Goal: Task Accomplishment & Management: Manage account settings

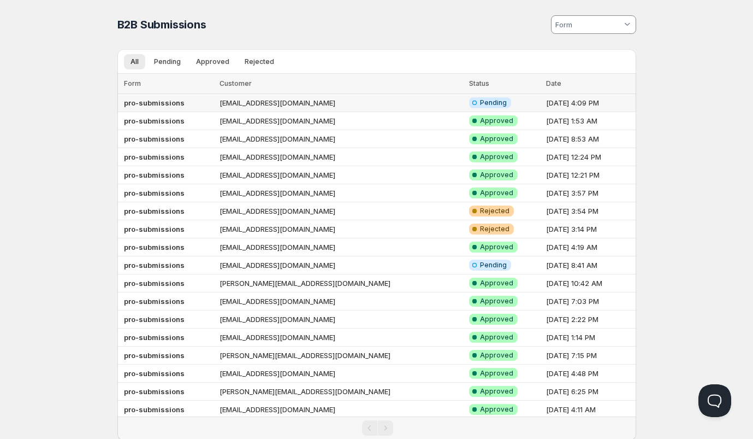
click at [377, 102] on td "blyksett@msn.com" at bounding box center [341, 103] width 250 height 18
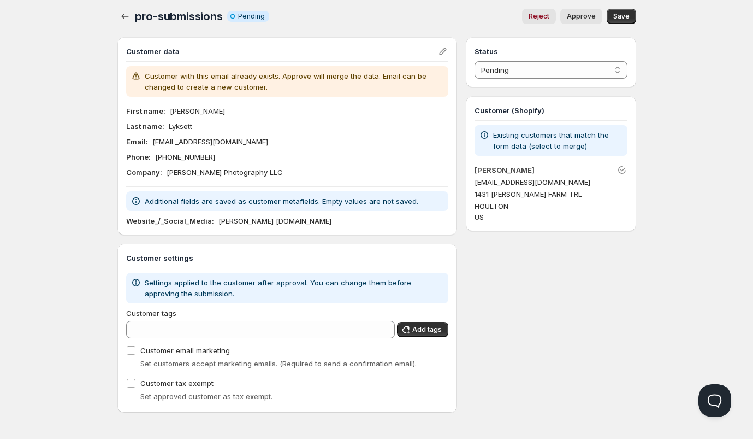
scroll to position [5, 0]
drag, startPoint x: 220, startPoint y: 221, endPoint x: 350, endPoint y: 221, distance: 130.0
click at [350, 221] on div "Website_/_Social_Media : Bob Lyksett Photography.com" at bounding box center [287, 220] width 323 height 11
click at [71, 157] on div "Home Pricing Price lists Forms Submissions Settings Features Plans pro-submissi…" at bounding box center [376, 217] width 753 height 444
drag, startPoint x: 170, startPoint y: 110, endPoint x: 228, endPoint y: 137, distance: 63.8
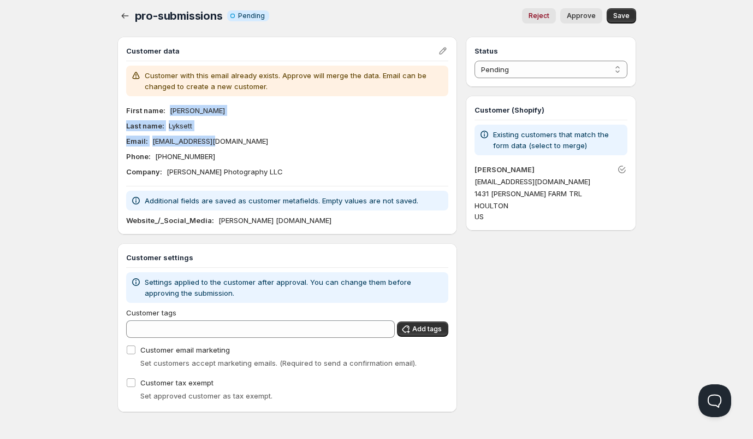
click at [228, 137] on div "First name : Bob Last name : Lyksett Email : blyksett@msn.com Phone : 810-718-1…" at bounding box center [287, 141] width 323 height 72
click at [219, 130] on div "Last name : Lyksett" at bounding box center [287, 125] width 323 height 11
click at [504, 180] on p "[EMAIL_ADDRESS][DOMAIN_NAME]" at bounding box center [551, 181] width 152 height 11
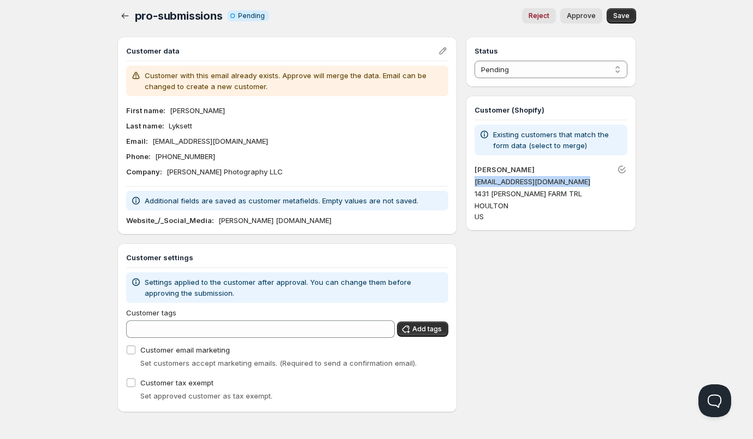
click at [504, 180] on p "[EMAIL_ADDRESS][DOMAIN_NAME]" at bounding box center [551, 181] width 152 height 11
copy p "[EMAIL_ADDRESS][DOMAIN_NAME]"
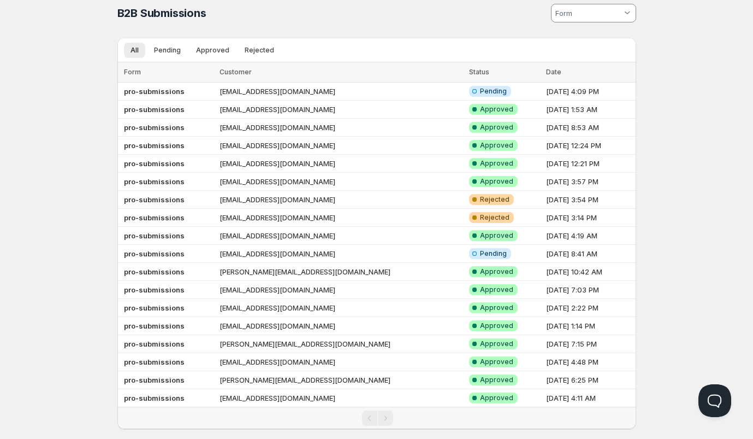
scroll to position [22, 0]
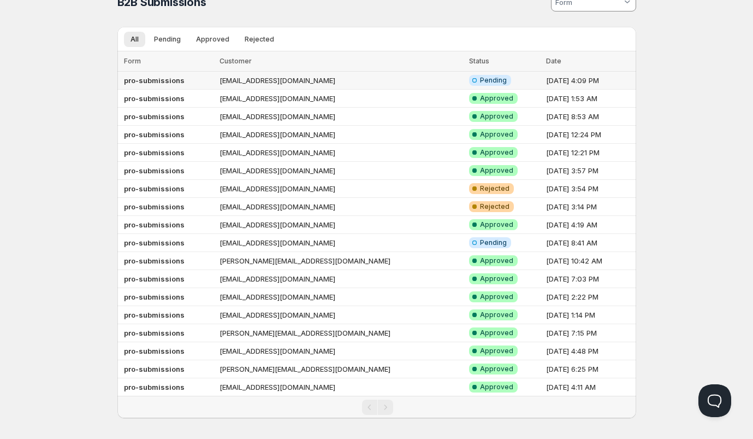
click at [350, 79] on td "blyksett@msn.com" at bounding box center [341, 81] width 250 height 18
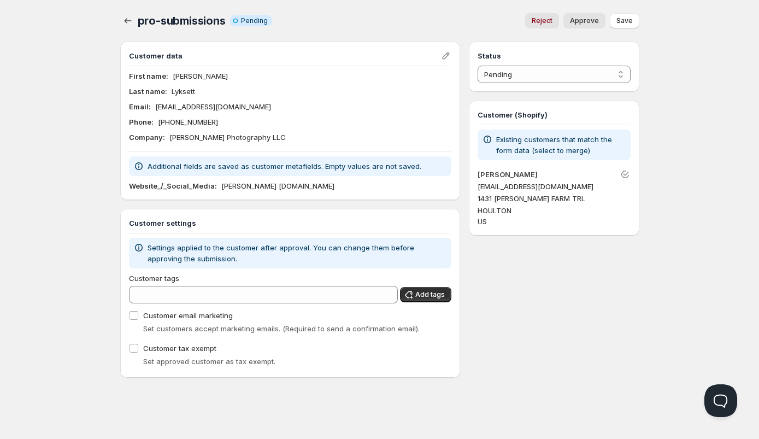
click at [584, 23] on span "Approve" at bounding box center [584, 20] width 29 height 9
select select "1"
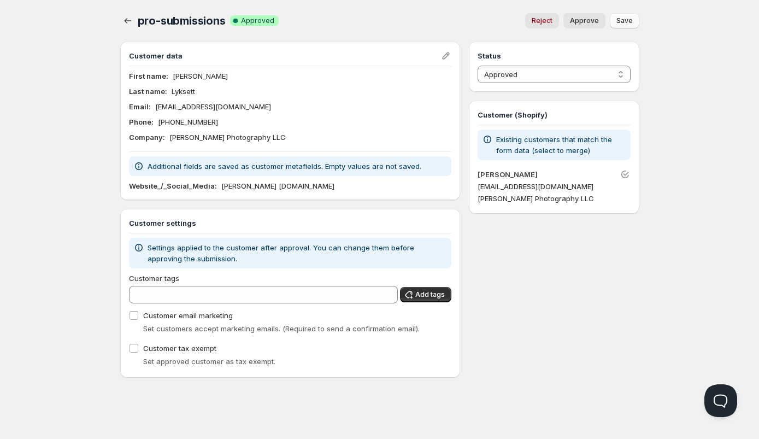
click at [633, 19] on button "Save" at bounding box center [624, 20] width 29 height 15
drag, startPoint x: 214, startPoint y: 109, endPoint x: 155, endPoint y: 107, distance: 59.6
click at [155, 107] on p "[EMAIL_ADDRESS][DOMAIN_NAME]" at bounding box center [213, 106] width 116 height 11
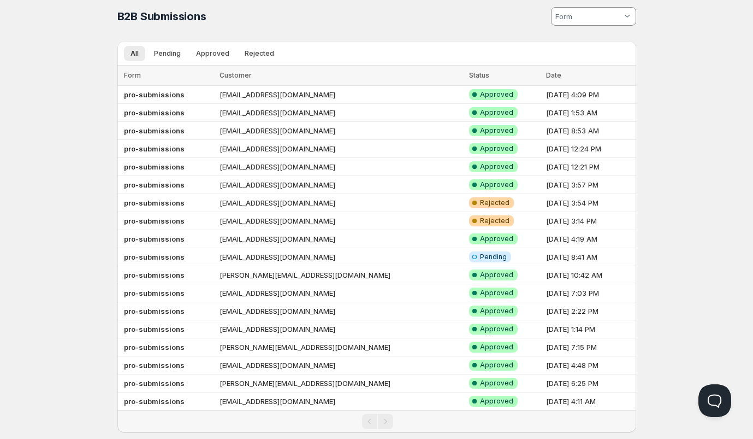
scroll to position [17, 0]
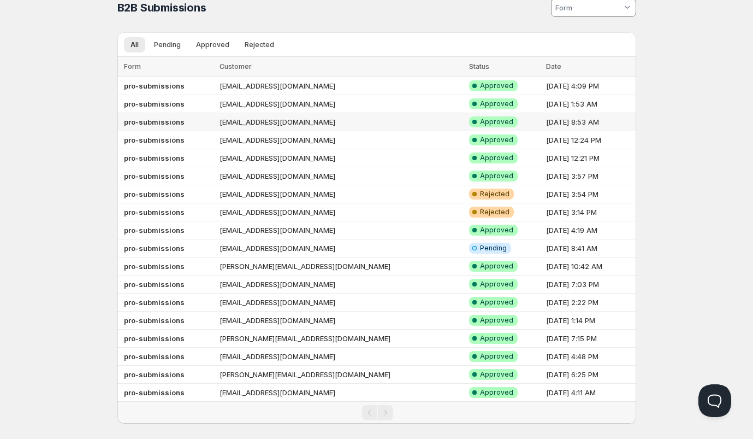
click at [383, 121] on td "[EMAIL_ADDRESS][DOMAIN_NAME]" at bounding box center [341, 122] width 250 height 18
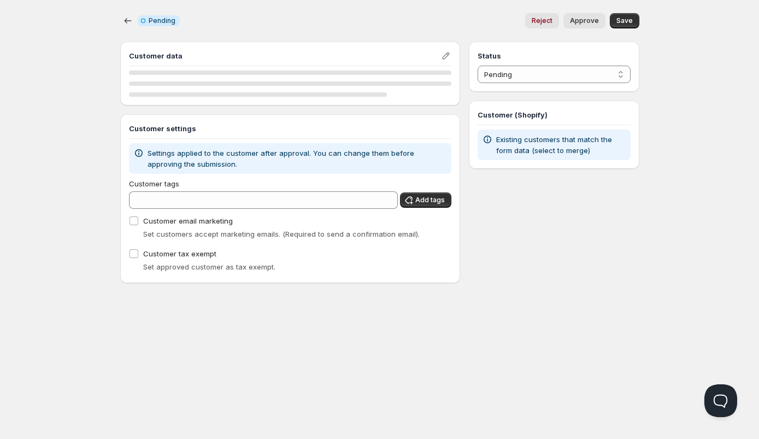
select select "1"
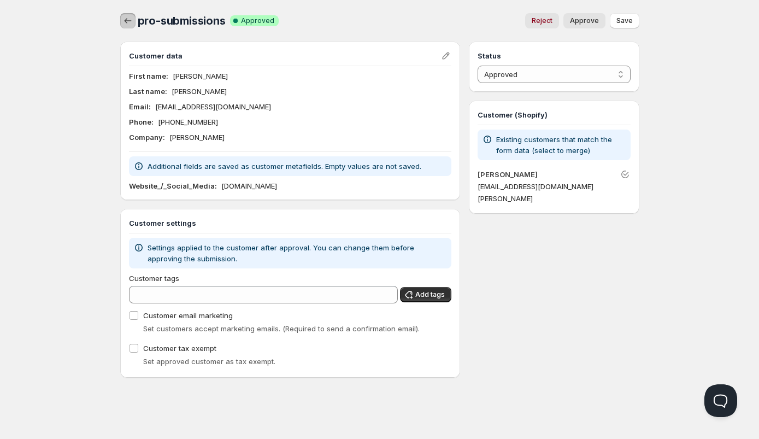
click at [123, 22] on icon "button" at bounding box center [127, 20] width 11 height 11
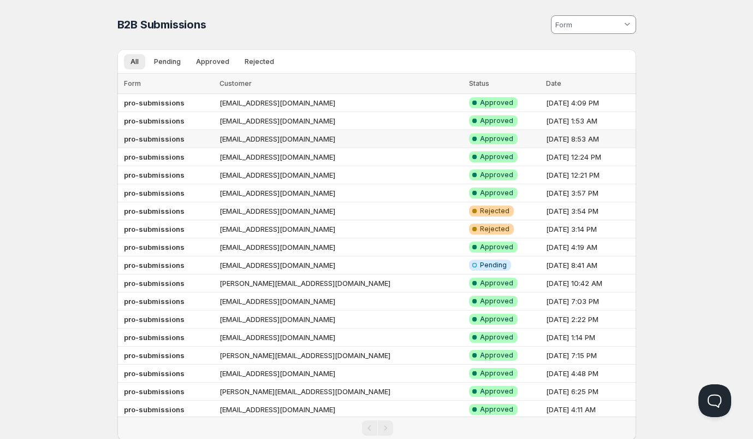
click at [277, 139] on td "[EMAIL_ADDRESS][DOMAIN_NAME]" at bounding box center [341, 139] width 250 height 18
select select "1"
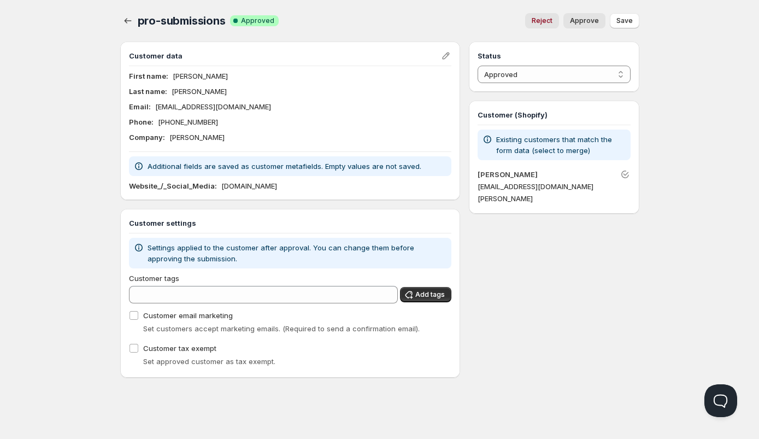
click at [178, 108] on p "[EMAIL_ADDRESS][DOMAIN_NAME]" at bounding box center [213, 106] width 116 height 11
copy p "[EMAIL_ADDRESS][DOMAIN_NAME]"
